Goal: Task Accomplishment & Management: Manage account settings

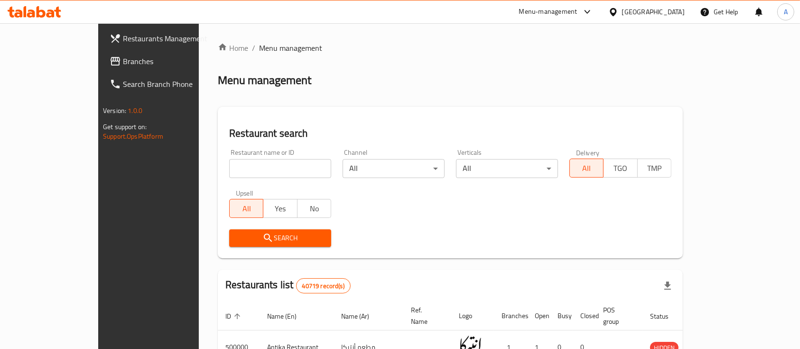
click at [239, 178] on div "Restaurant name or ID Restaurant name or ID" at bounding box center [279, 163] width 113 height 40
click at [244, 173] on input "search" at bounding box center [280, 168] width 102 height 19
paste input "510579"
type input "510579"
click button "Search" at bounding box center [280, 238] width 102 height 18
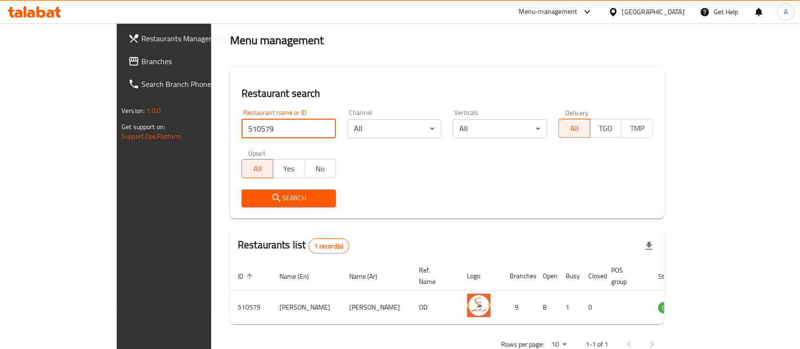
scroll to position [55, 0]
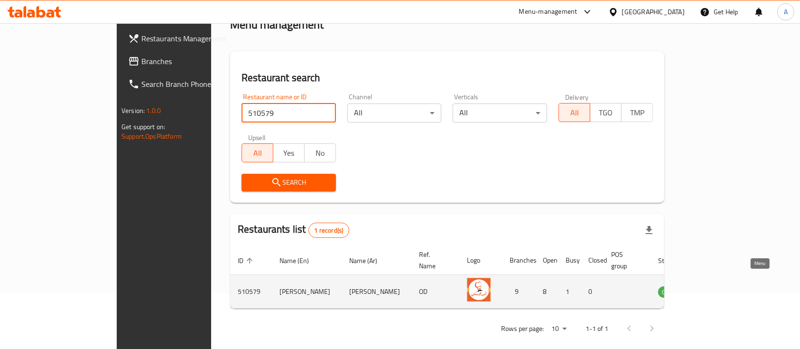
click at [719, 285] on icon "enhanced table" at bounding box center [713, 290] width 11 height 11
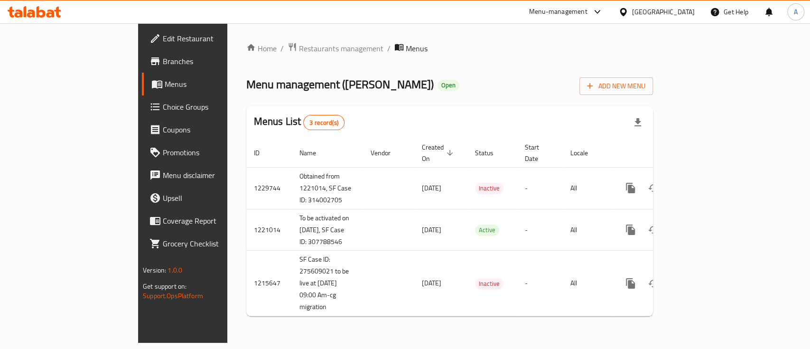
click at [165, 80] on span "Menus" at bounding box center [215, 83] width 101 height 11
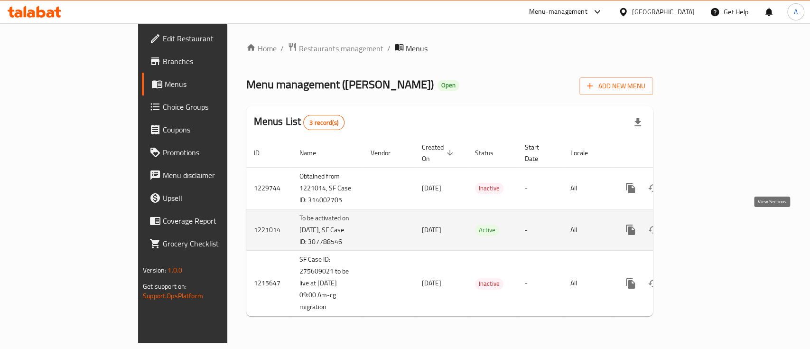
click at [704, 225] on icon "enhanced table" at bounding box center [698, 229] width 11 height 11
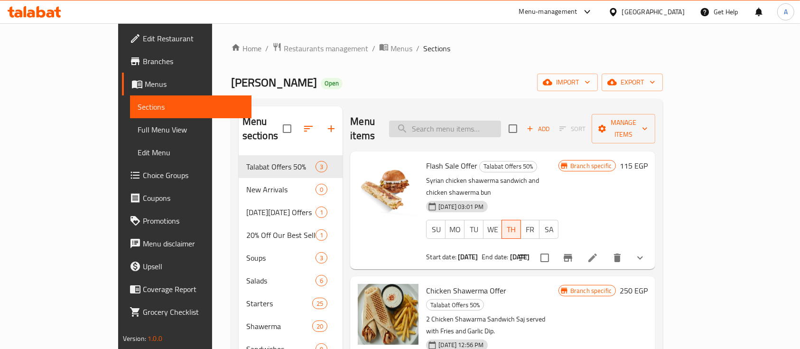
click at [468, 120] on input "search" at bounding box center [445, 128] width 112 height 17
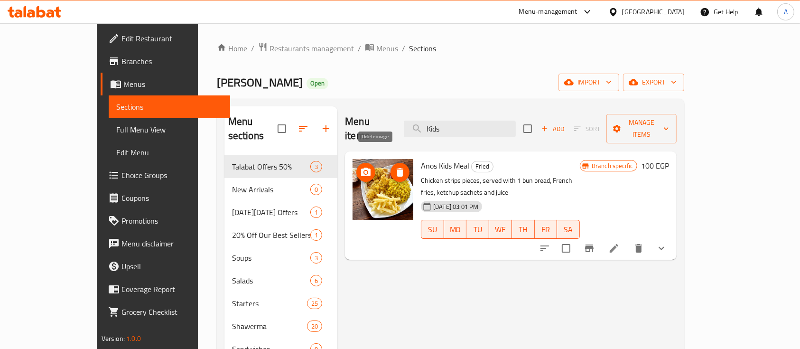
type input "Kids"
click at [396, 168] on icon "delete image" at bounding box center [399, 172] width 7 height 9
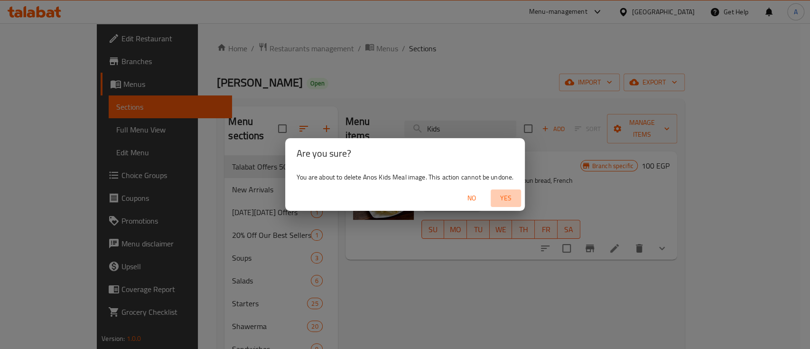
click at [502, 198] on span "Yes" at bounding box center [505, 198] width 23 height 12
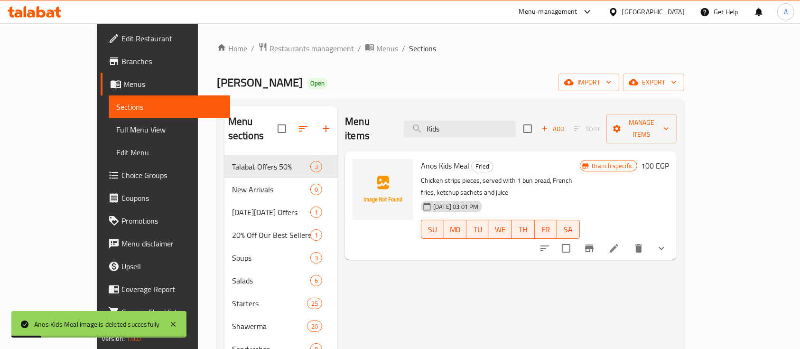
click at [421, 158] on span "Anos Kids Meal" at bounding box center [445, 165] width 48 height 14
copy h6 "Anos Kids Meal"
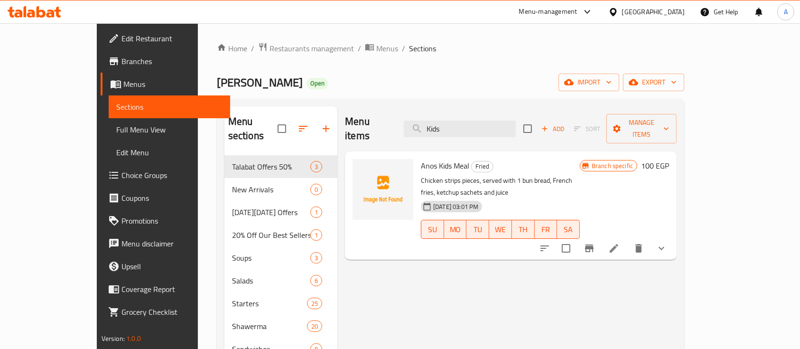
click at [474, 151] on div "Anos Kids Meal Fried Chicken strips pieces, served with 1 bun bread, French fri…" at bounding box center [510, 205] width 331 height 108
click at [217, 83] on span "[PERSON_NAME]" at bounding box center [260, 82] width 86 height 21
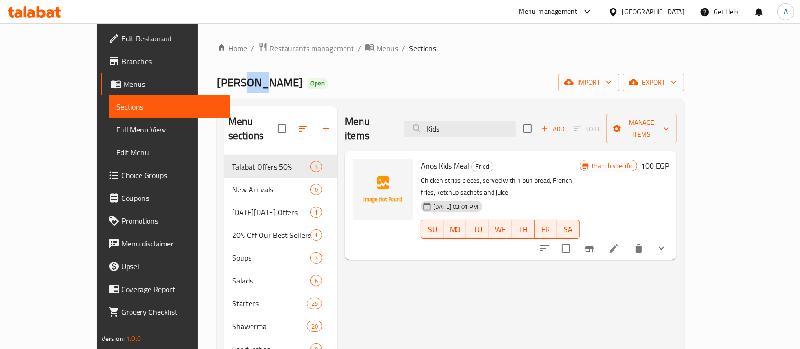
click at [217, 83] on span "[PERSON_NAME]" at bounding box center [260, 82] width 86 height 21
copy span "[PERSON_NAME]"
click at [433, 158] on span "Anos Kids Meal" at bounding box center [445, 165] width 48 height 14
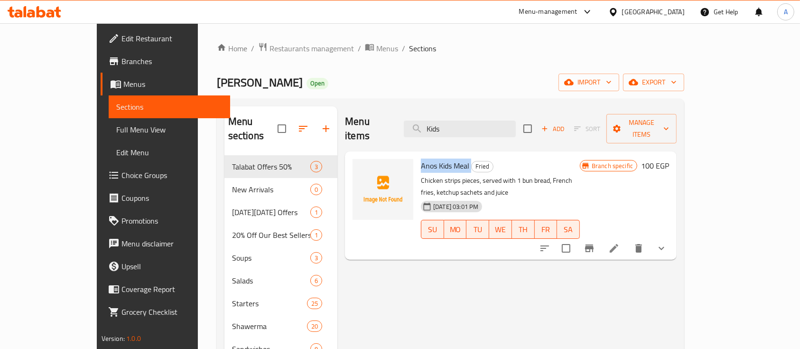
click at [433, 158] on span "Anos Kids Meal" at bounding box center [445, 165] width 48 height 14
copy h6 "Anos Kids Meal"
click at [269, 48] on span "Restaurants management" at bounding box center [311, 48] width 84 height 11
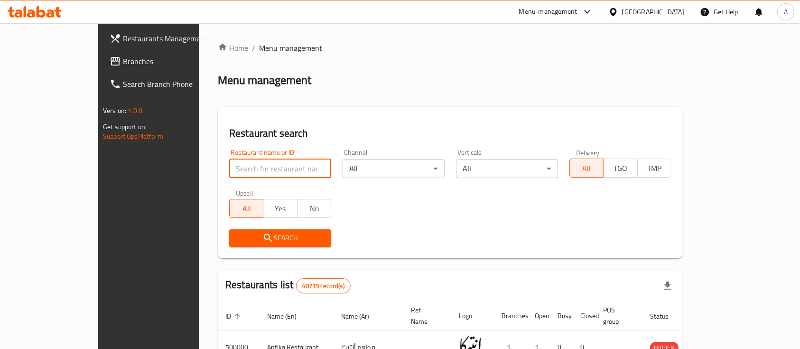
click at [229, 173] on input "search" at bounding box center [280, 168] width 102 height 19
type input "[PERSON_NAME]"
click button "Search" at bounding box center [280, 238] width 102 height 18
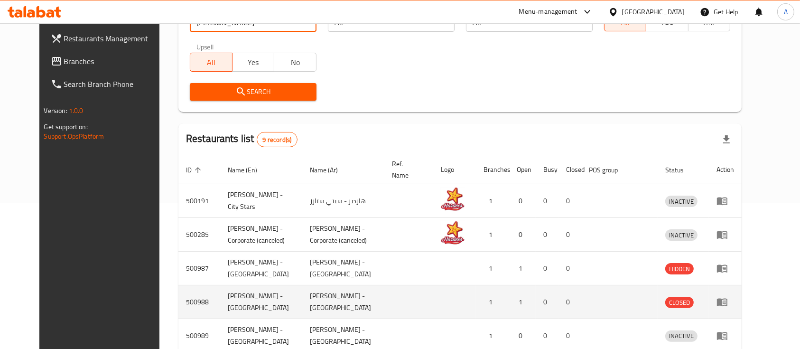
scroll to position [248, 0]
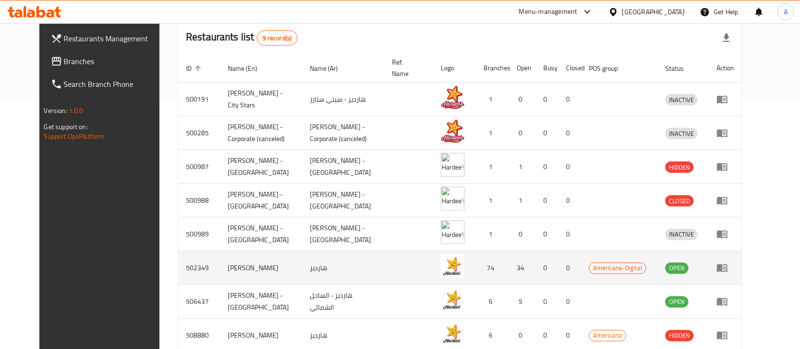
click at [727, 262] on icon "enhanced table" at bounding box center [721, 267] width 11 height 11
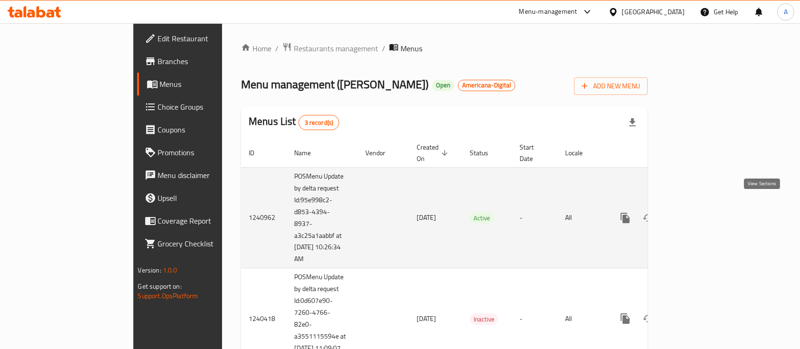
click at [699, 212] on icon "enhanced table" at bounding box center [693, 217] width 11 height 11
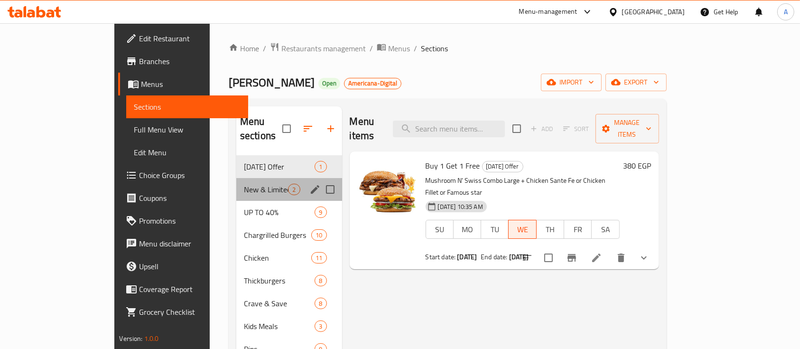
click at [239, 181] on div "New & Limited Time 2" at bounding box center [289, 189] width 106 height 23
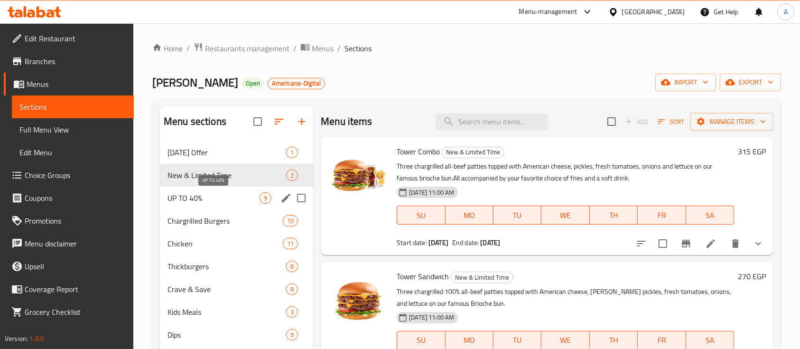
click at [183, 195] on span "UP TO 40%" at bounding box center [213, 197] width 92 height 11
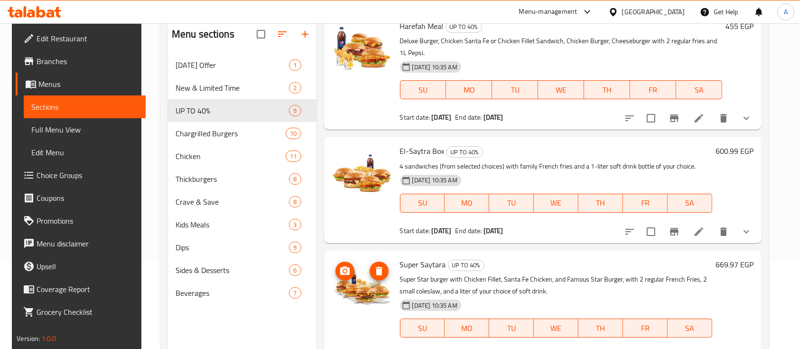
scroll to position [126, 0]
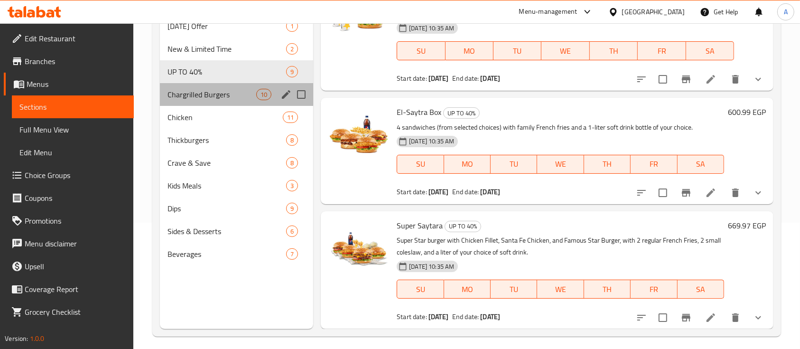
click at [197, 101] on div "Chargrilled Burgers 10" at bounding box center [236, 94] width 153 height 23
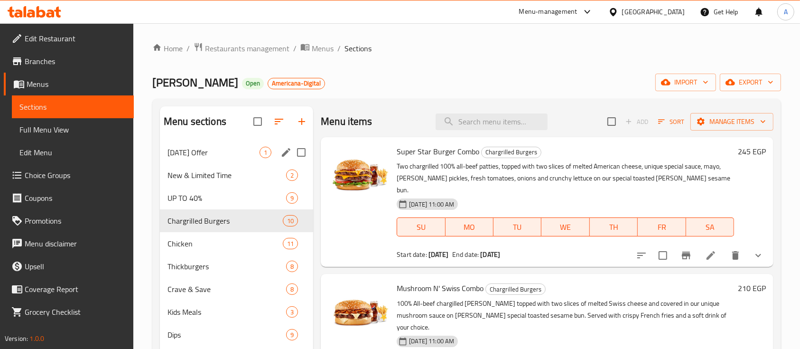
click at [210, 152] on span "[DATE] Offer" at bounding box center [213, 152] width 92 height 11
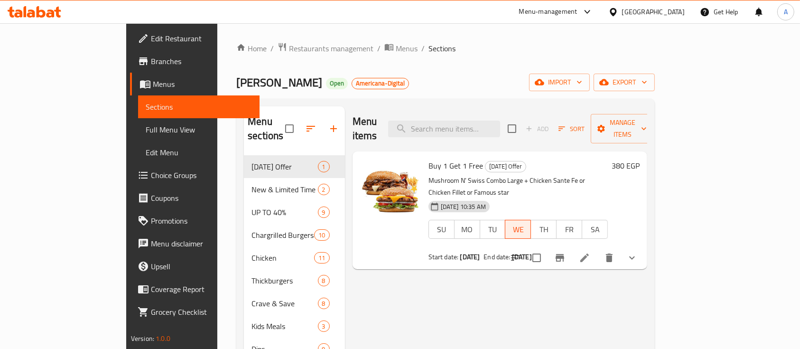
drag, startPoint x: 520, startPoint y: 46, endPoint x: 529, endPoint y: 47, distance: 9.1
click at [529, 47] on ol "Home / Restaurants management / Menus / Sections" at bounding box center [445, 48] width 418 height 12
click at [341, 76] on div "[PERSON_NAME] Open Americana-Digital import export" at bounding box center [445, 83] width 418 height 18
click at [564, 254] on icon "Branch-specific-item" at bounding box center [559, 258] width 9 height 8
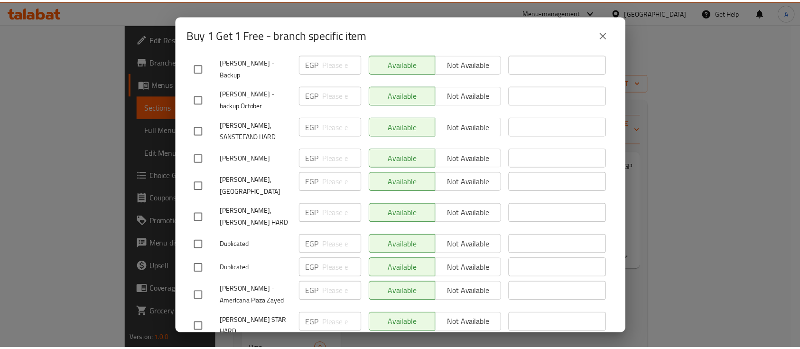
scroll to position [1581, 0]
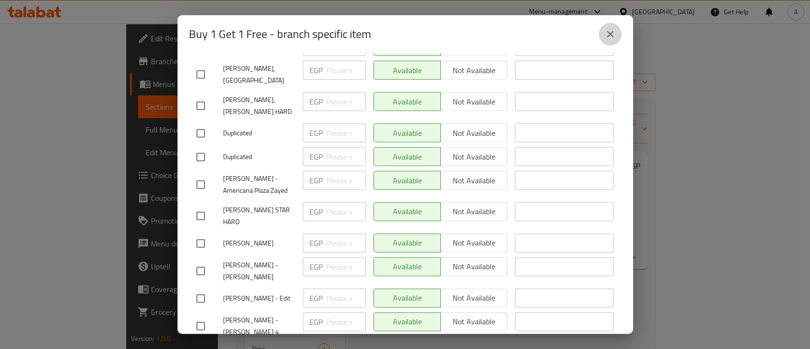
click at [607, 31] on icon "close" at bounding box center [610, 34] width 7 height 7
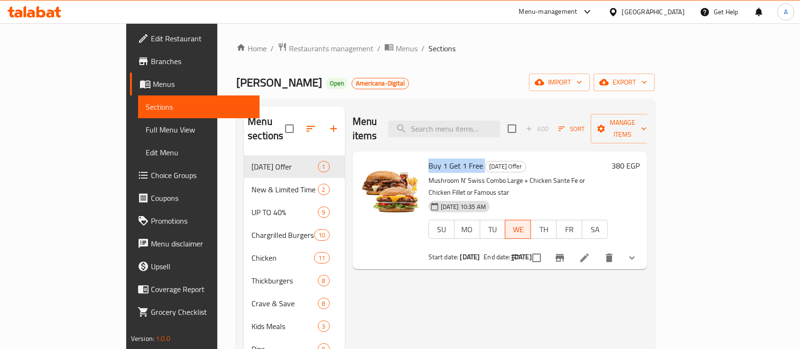
drag, startPoint x: 395, startPoint y: 151, endPoint x: 463, endPoint y: 146, distance: 68.5
click at [463, 155] on div "Buy 1 Get 1 Free [DATE] Offer Mushroom N' Swiss Combo Large + Chicken Sante Fe …" at bounding box center [517, 210] width 187 height 110
copy h6 "Buy 1 Get 1 Free"
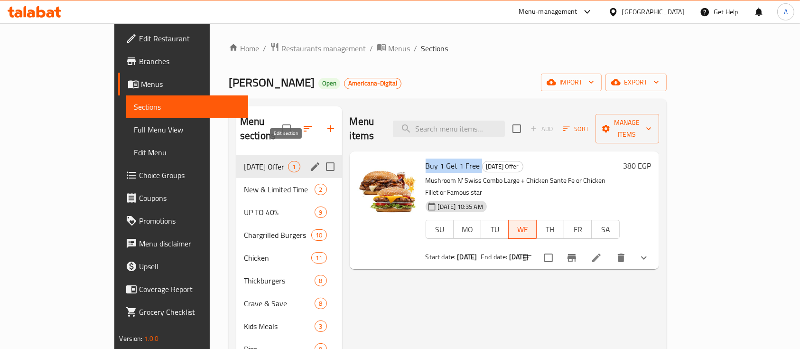
click at [309, 161] on icon "edit" at bounding box center [314, 166] width 11 height 11
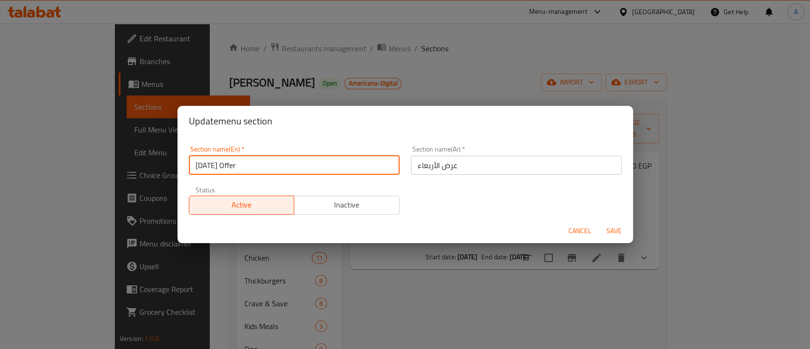
drag, startPoint x: 260, startPoint y: 165, endPoint x: 182, endPoint y: 156, distance: 78.8
click at [182, 156] on div "Section name(En)   * [DATE] Offer Section name(En) * Section name(Ar)   * عرض ا…" at bounding box center [404, 177] width 455 height 82
click at [574, 225] on span "Cancel" at bounding box center [579, 231] width 23 height 12
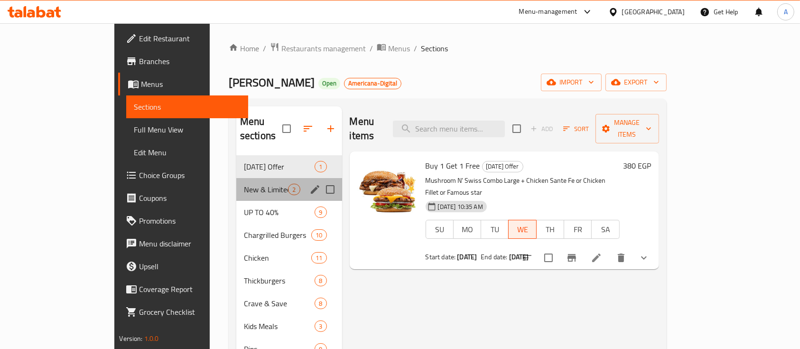
click at [236, 178] on div "New & Limited Time 2" at bounding box center [289, 189] width 106 height 23
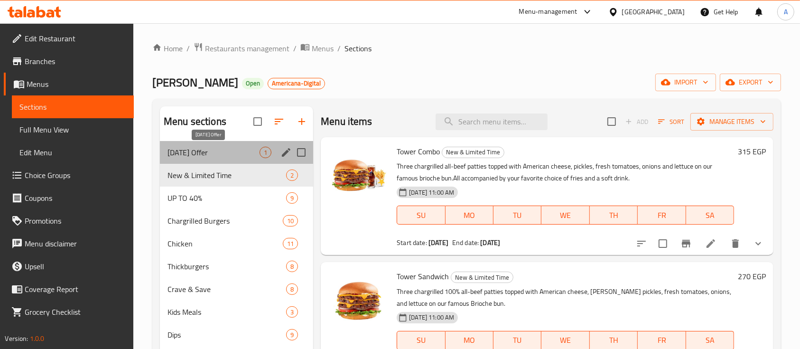
click at [204, 147] on span "[DATE] Offer" at bounding box center [213, 152] width 92 height 11
